Goal: Task Accomplishment & Management: Complete application form

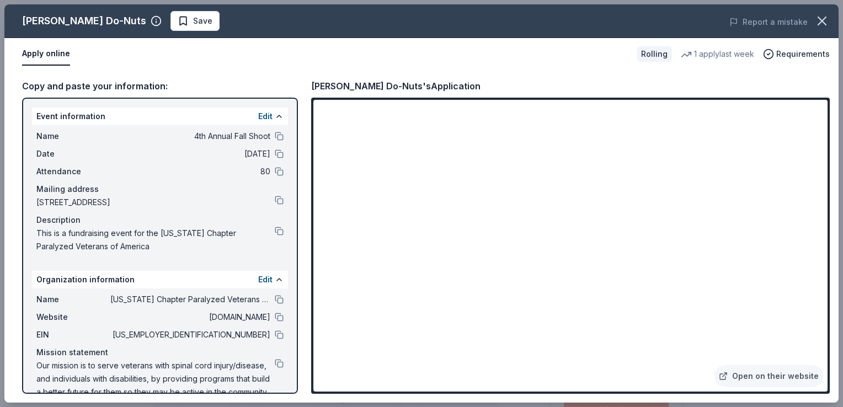
scroll to position [165, 0]
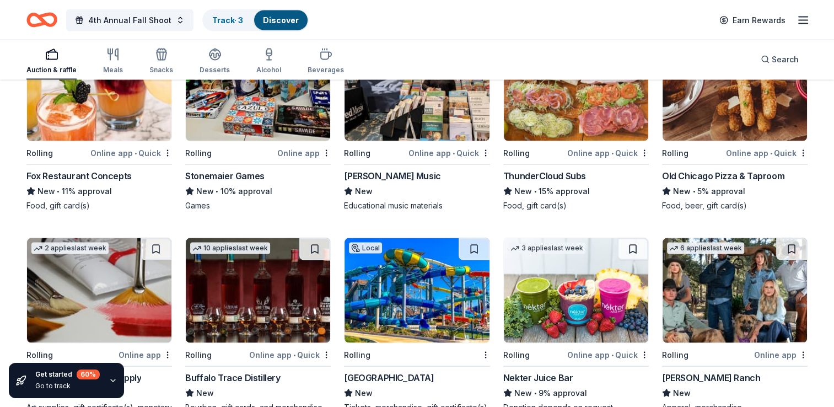
scroll to position [2099, 0]
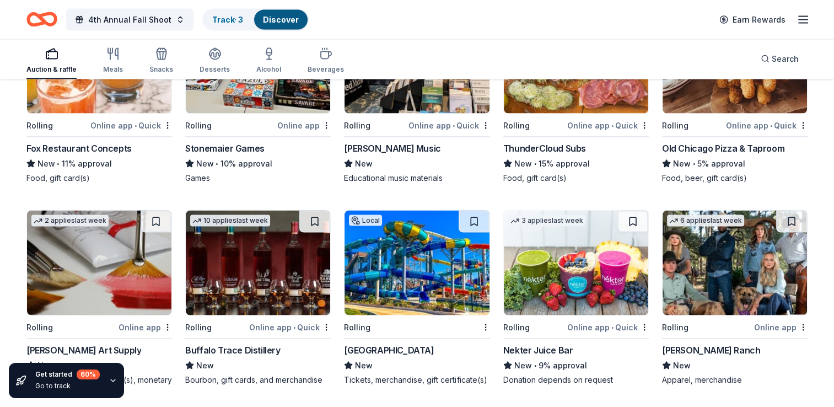
click at [258, 266] on img at bounding box center [258, 263] width 144 height 105
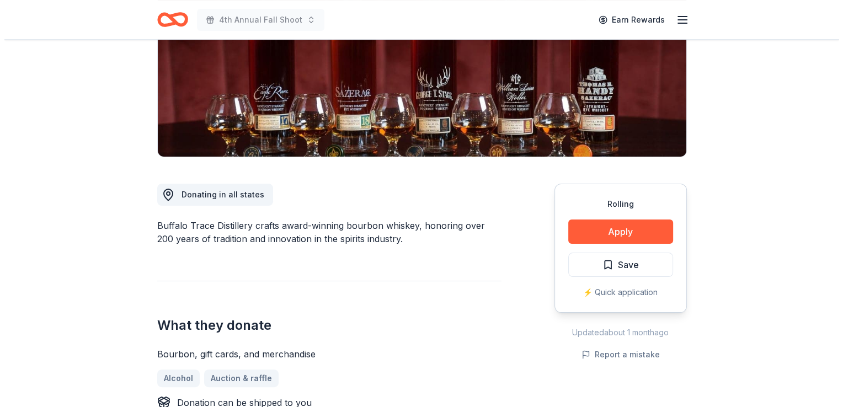
scroll to position [221, 0]
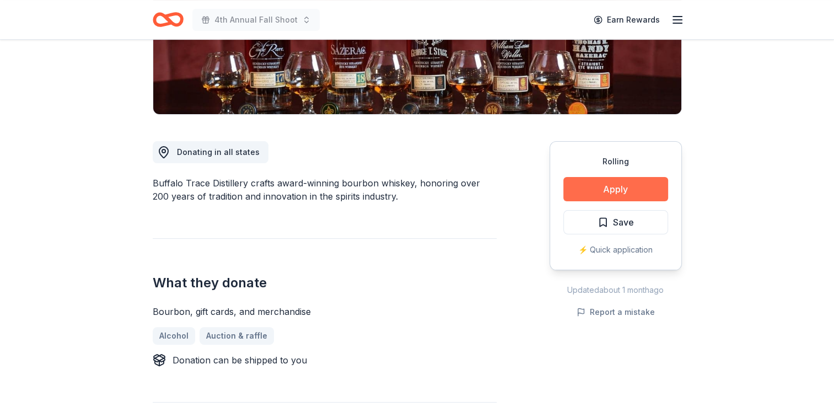
click at [618, 189] on button "Apply" at bounding box center [616, 189] width 105 height 24
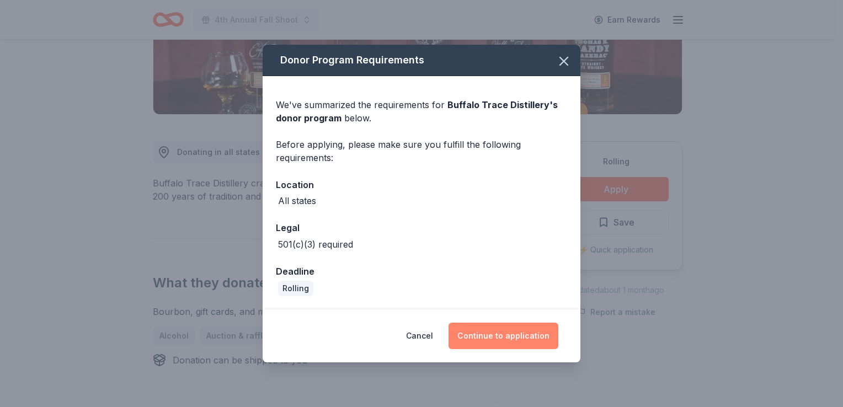
click at [505, 337] on button "Continue to application" at bounding box center [503, 336] width 110 height 26
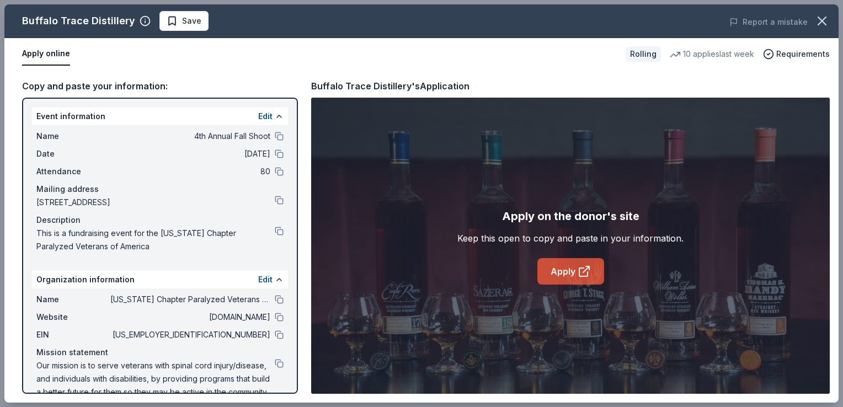
click at [570, 272] on link "Apply" at bounding box center [570, 271] width 67 height 26
click at [563, 267] on link "Apply" at bounding box center [570, 271] width 67 height 26
